Goal: Transaction & Acquisition: Register for event/course

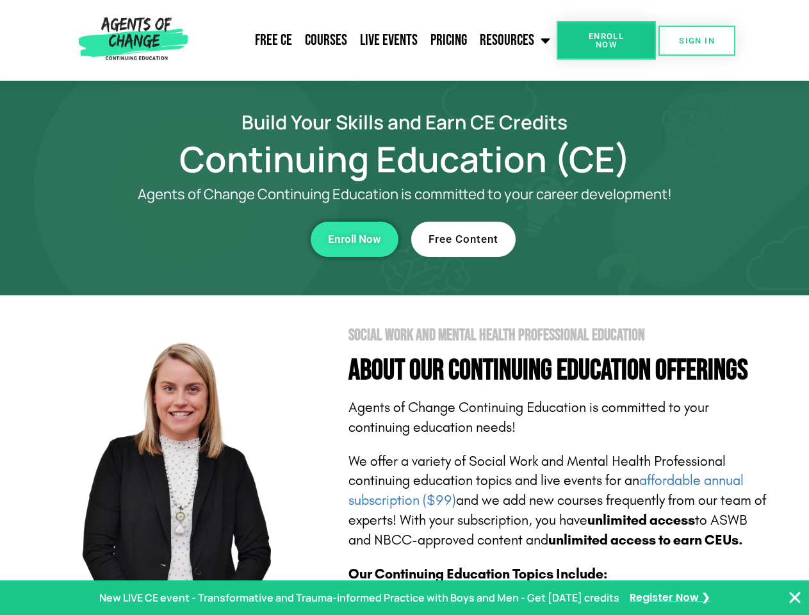
click at [404, 308] on section "Social Work and Mental Health Professional Education About Our Continuing Educa…" at bounding box center [404, 564] width 809 height 538
click at [516, 40] on link "Resources" at bounding box center [515, 40] width 83 height 32
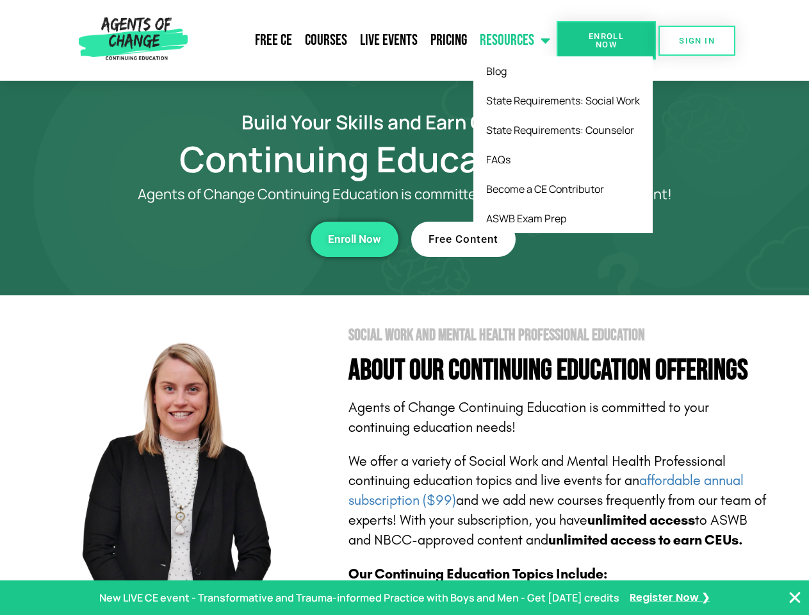
click at [606, 40] on span "Enroll Now" at bounding box center [606, 40] width 58 height 17
click at [697, 40] on span "SIGN IN" at bounding box center [697, 41] width 36 height 8
click at [222, 239] on div "Enroll Now" at bounding box center [222, 239] width 352 height 35
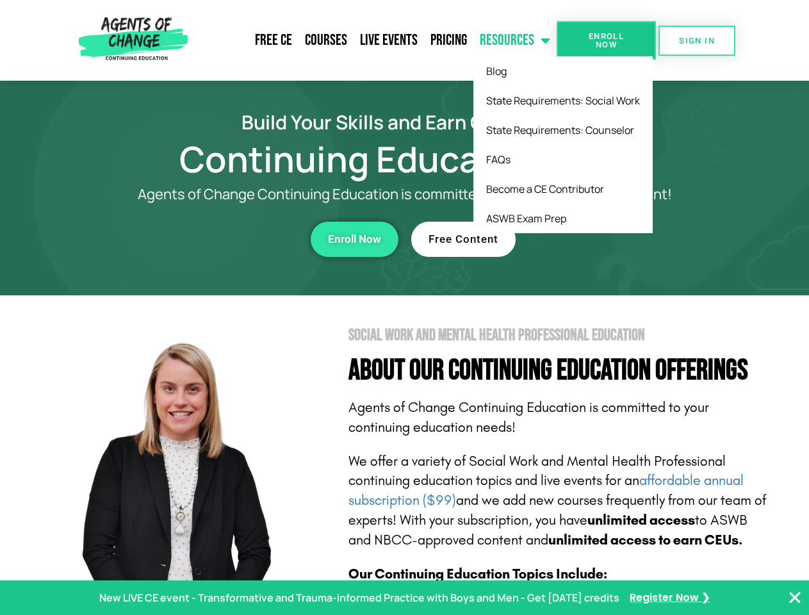
click at [222, 239] on div "Enroll Now" at bounding box center [222, 239] width 352 height 35
click at [354, 239] on span "Enroll Now" at bounding box center [354, 239] width 53 height 11
